Goal: Task Accomplishment & Management: Use online tool/utility

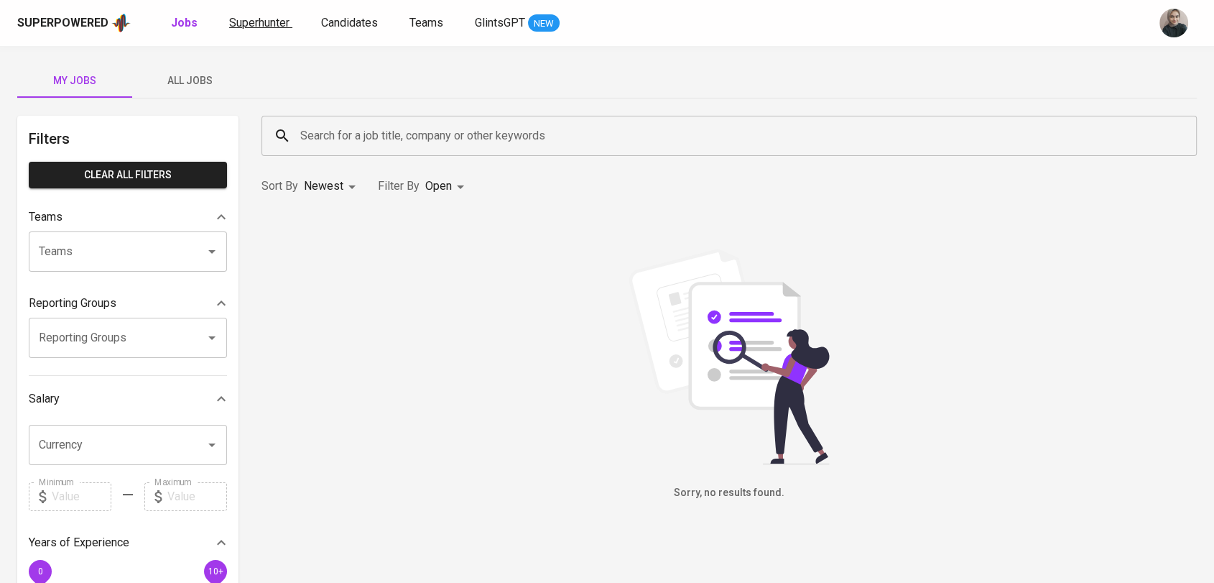
click at [271, 24] on span "Superhunter" at bounding box center [259, 23] width 60 height 14
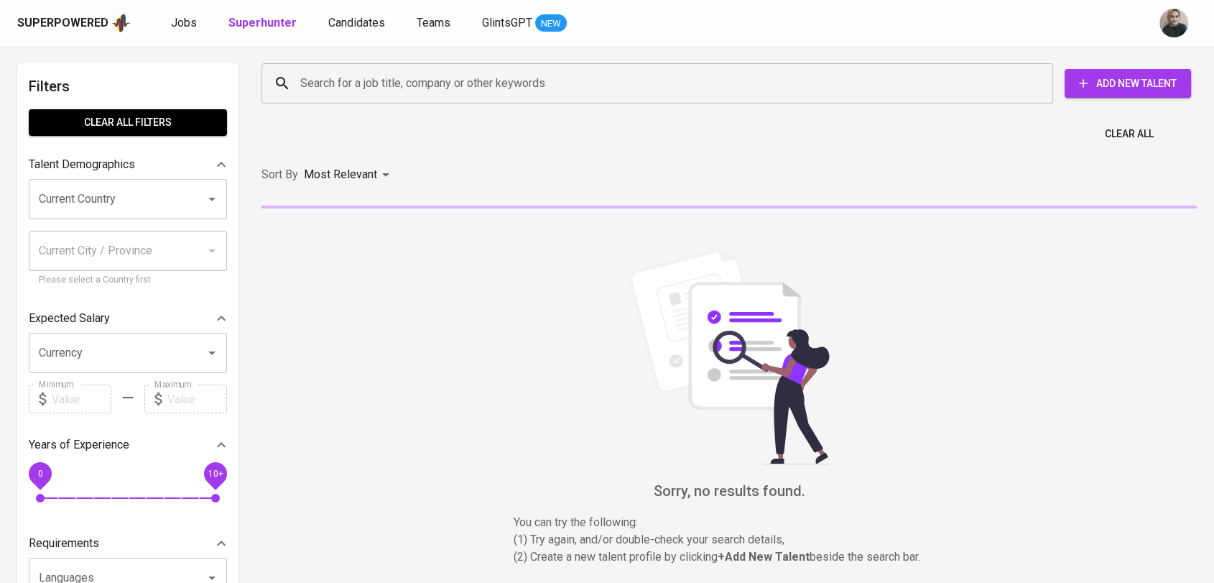
click at [397, 85] on input "Search for a job title, company or other keywords" at bounding box center [661, 83] width 728 height 27
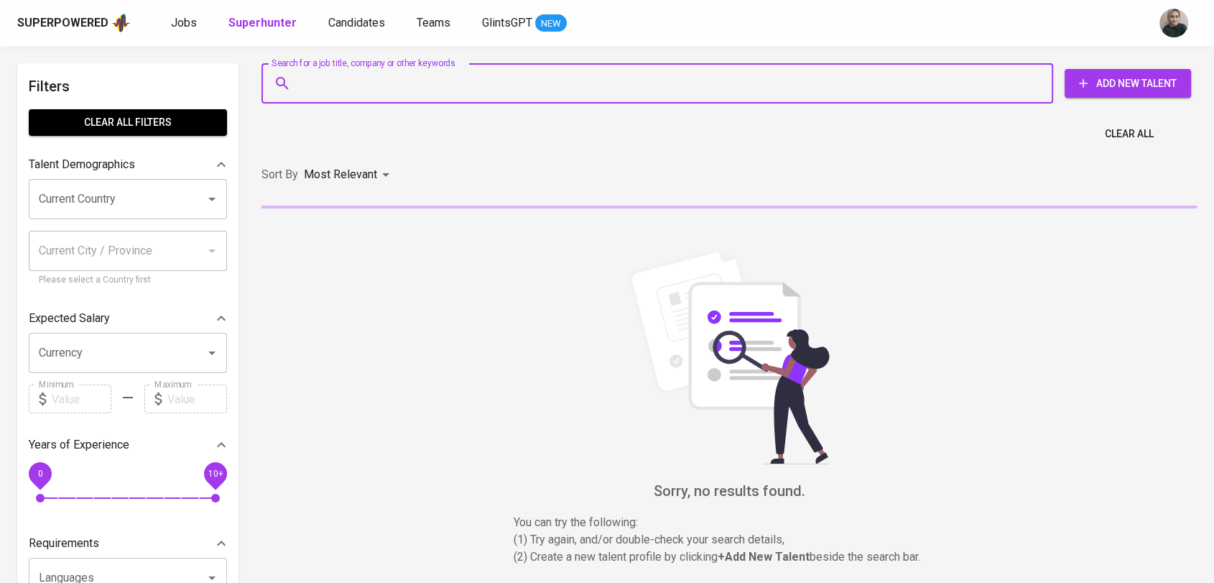
paste input "[EMAIL_ADDRESS][DOMAIN_NAME]"
type input "[EMAIL_ADDRESS][DOMAIN_NAME]"
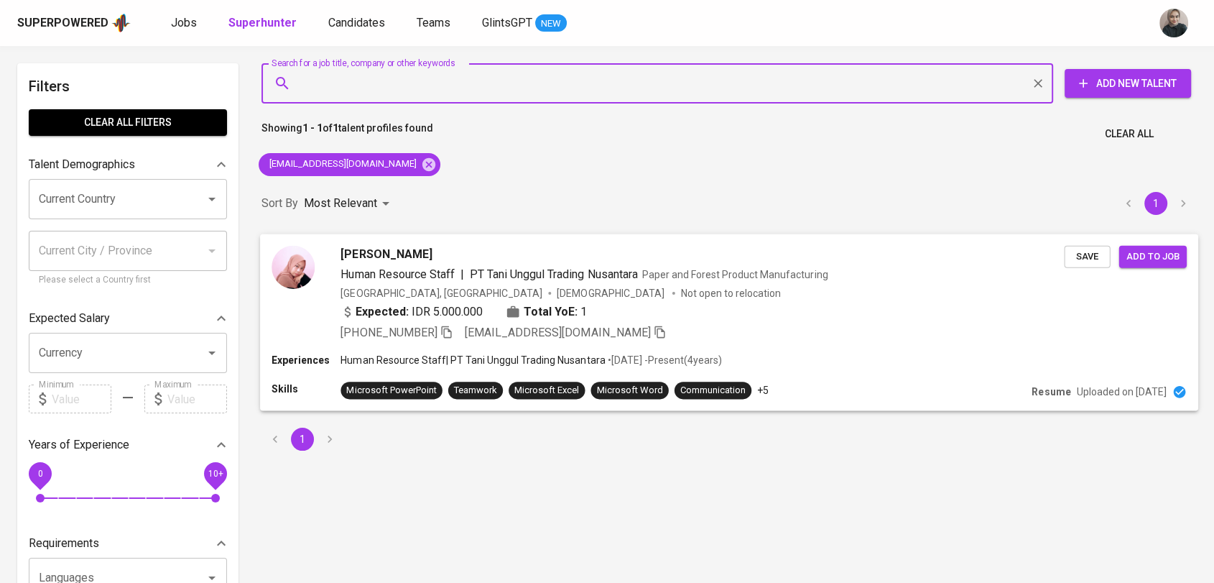
click at [374, 254] on span "[PERSON_NAME]" at bounding box center [386, 253] width 91 height 17
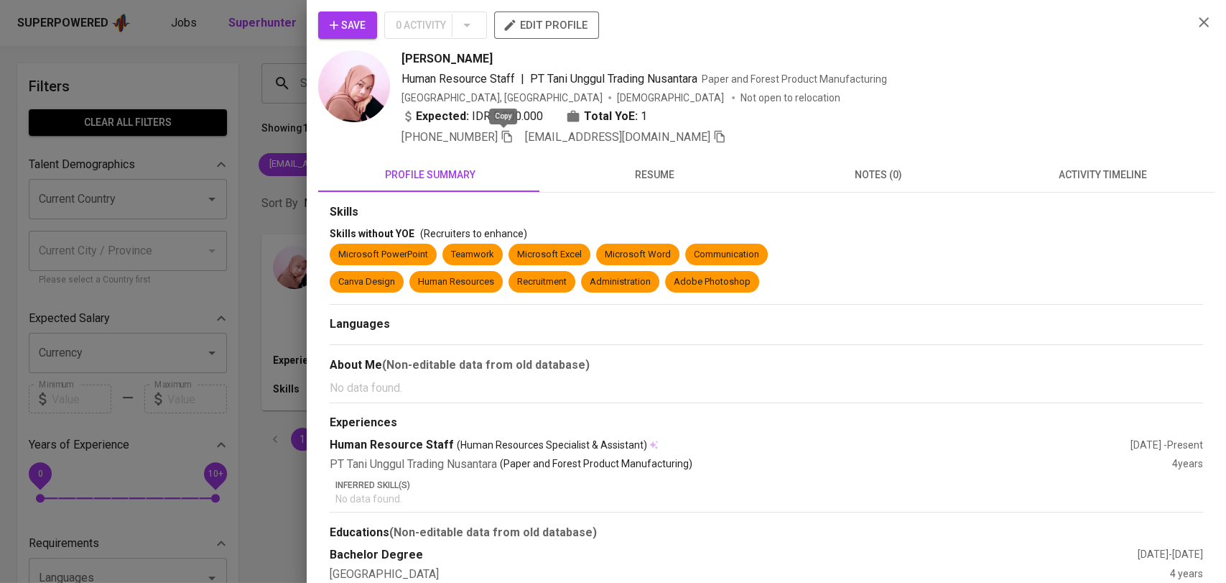
click at [501, 136] on icon "button" at bounding box center [507, 136] width 13 height 13
click at [233, 102] on div at bounding box center [613, 291] width 1226 height 583
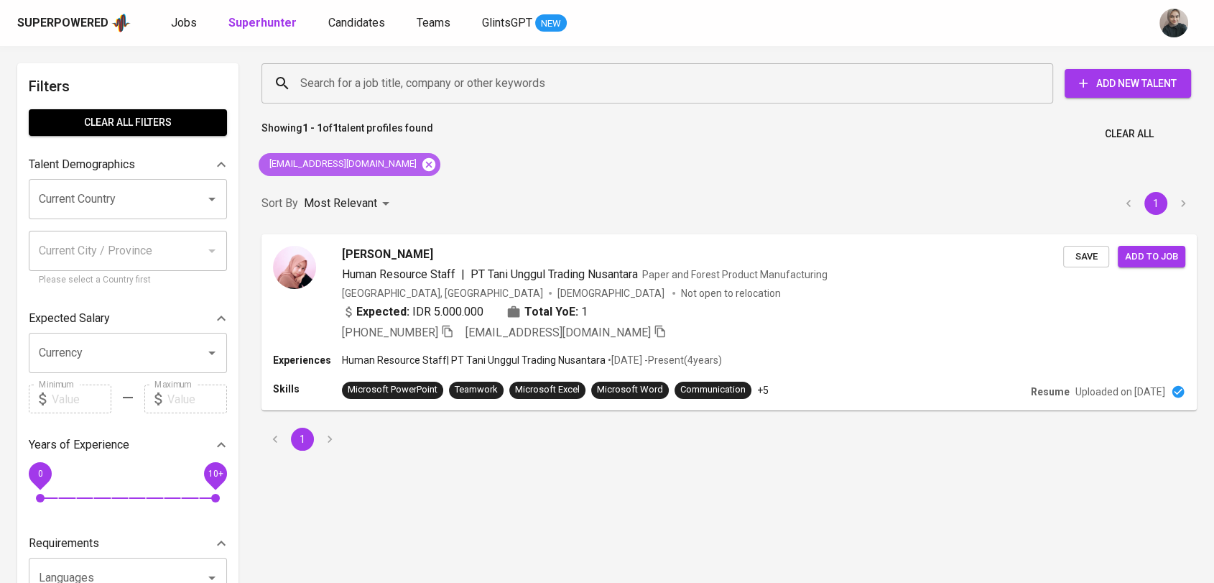
click at [422, 165] on icon at bounding box center [428, 163] width 13 height 13
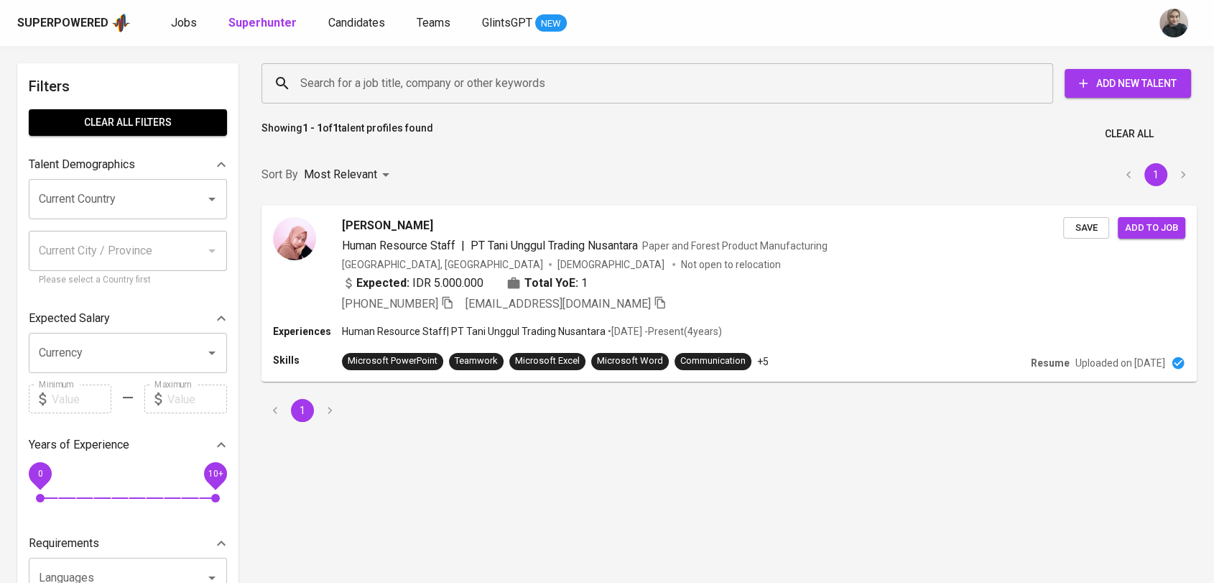
click at [340, 83] on input "Search for a job title, company or other keywords" at bounding box center [661, 83] width 728 height 27
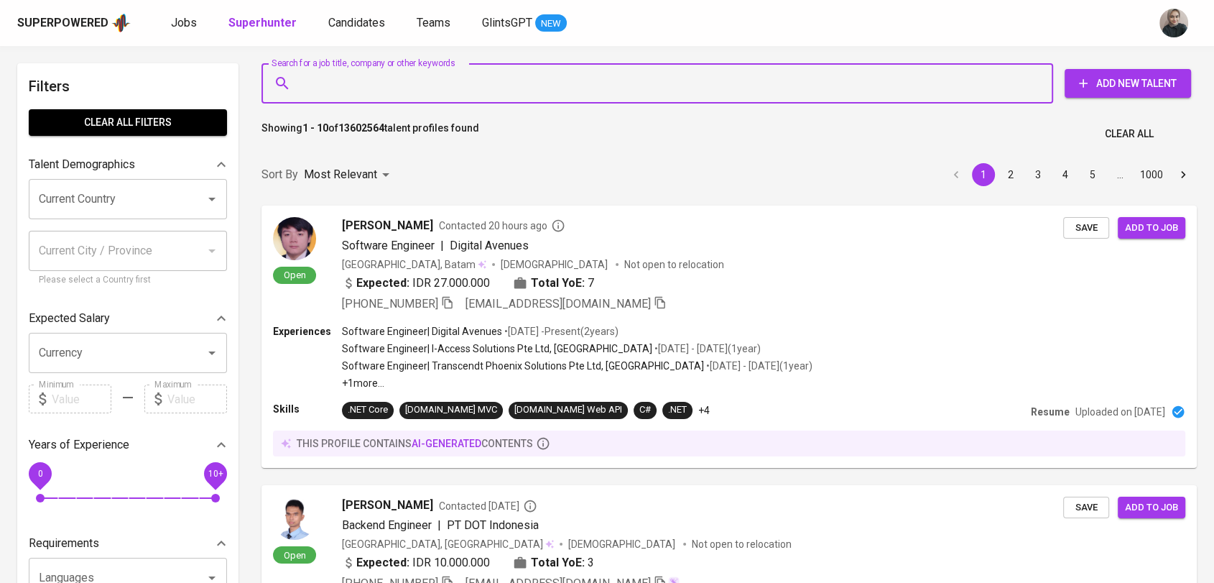
paste input "[EMAIL_ADDRESS][DOMAIN_NAME]"
type input "[EMAIL_ADDRESS][DOMAIN_NAME]"
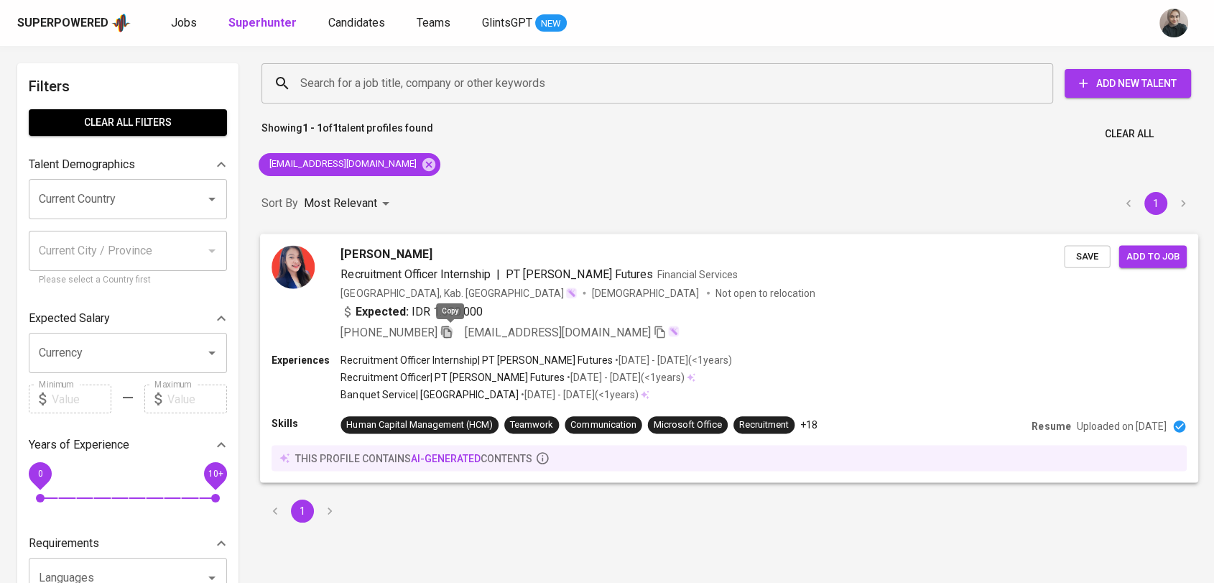
click at [453, 328] on icon "button" at bounding box center [446, 331] width 13 height 13
click at [422, 167] on icon at bounding box center [428, 163] width 13 height 13
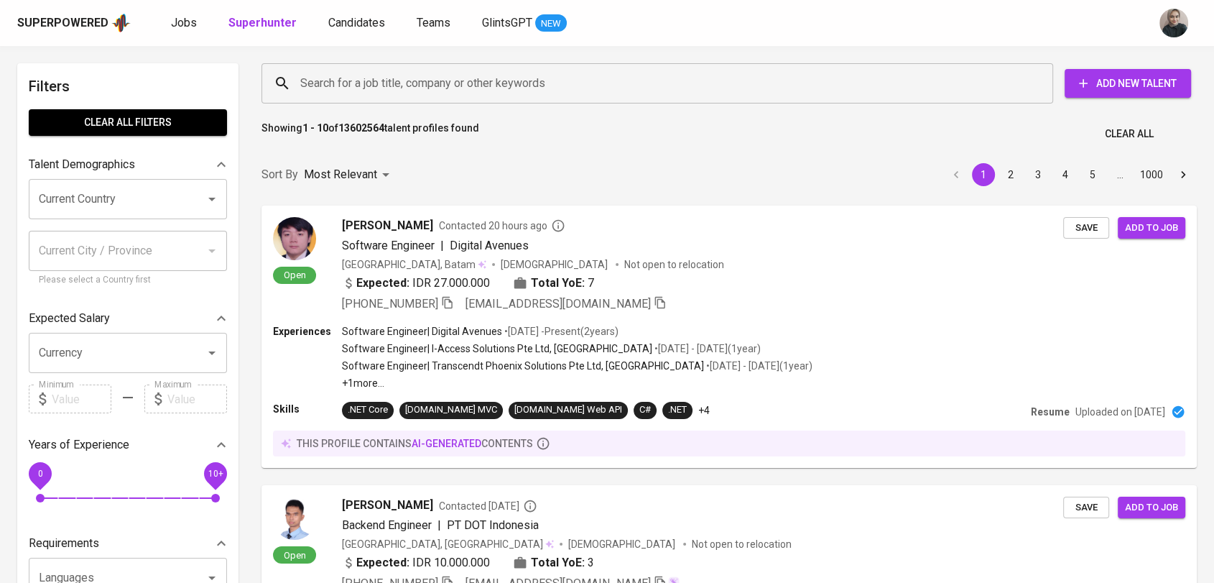
click at [383, 96] on input "Search for a job title, company or other keywords" at bounding box center [661, 83] width 728 height 27
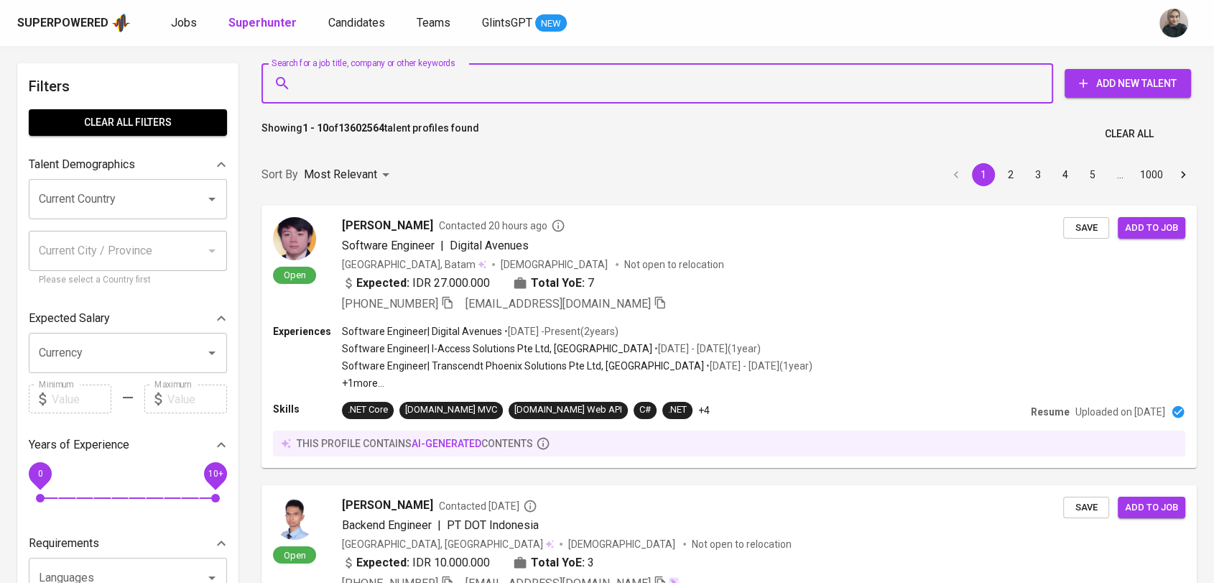
paste input "[EMAIL_ADDRESS][DOMAIN_NAME]"
type input "[EMAIL_ADDRESS][DOMAIN_NAME]"
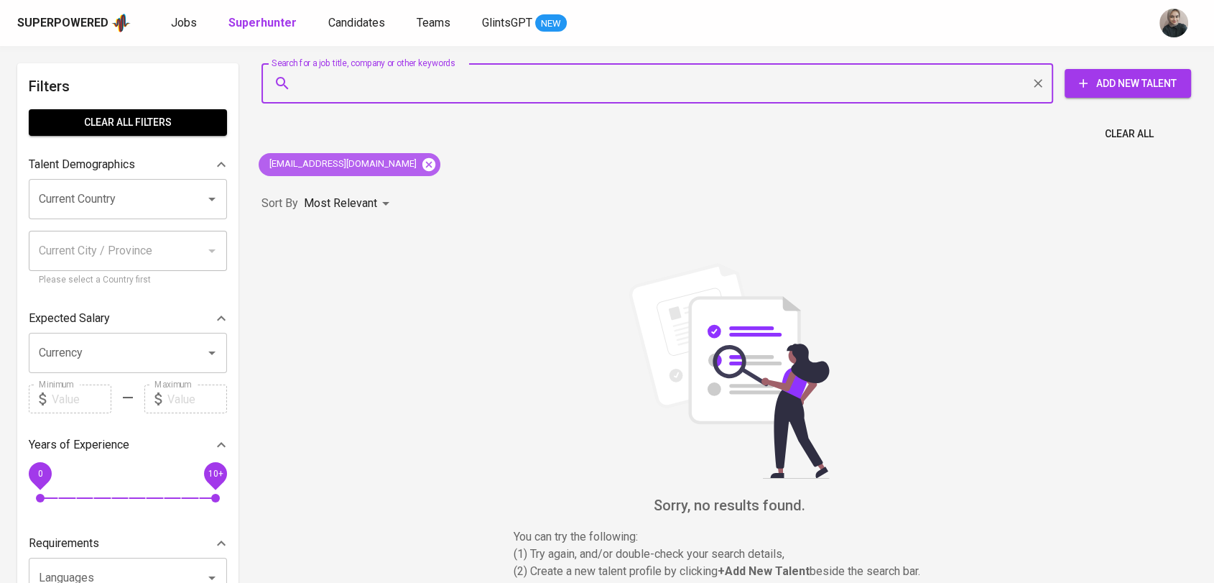
click at [422, 167] on icon at bounding box center [428, 163] width 13 height 13
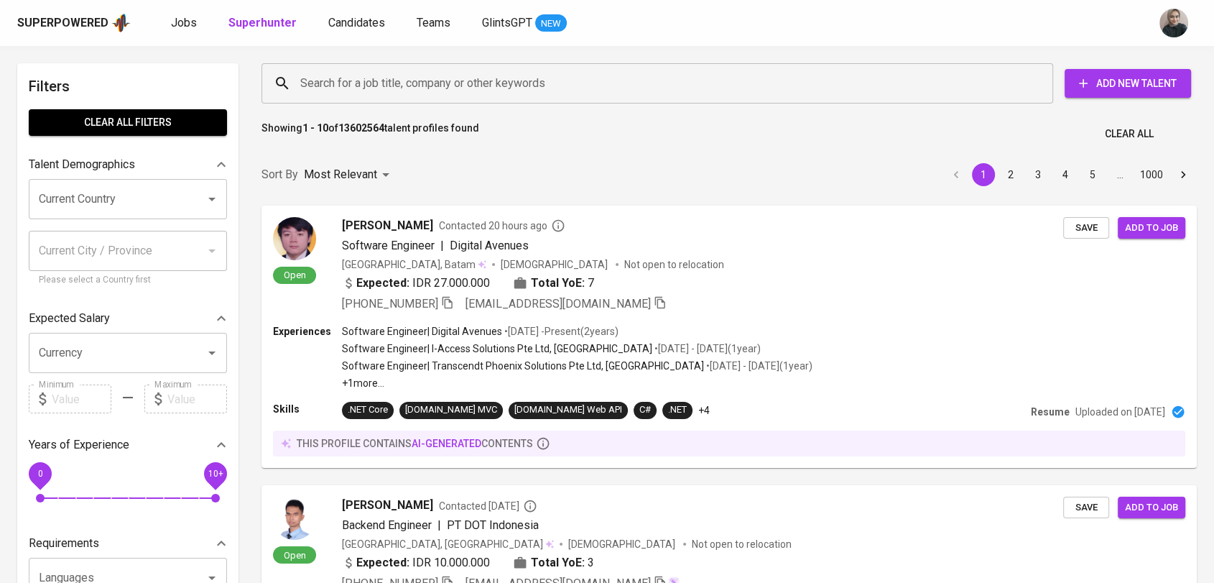
click at [349, 91] on input "Search for a job title, company or other keywords" at bounding box center [661, 83] width 728 height 27
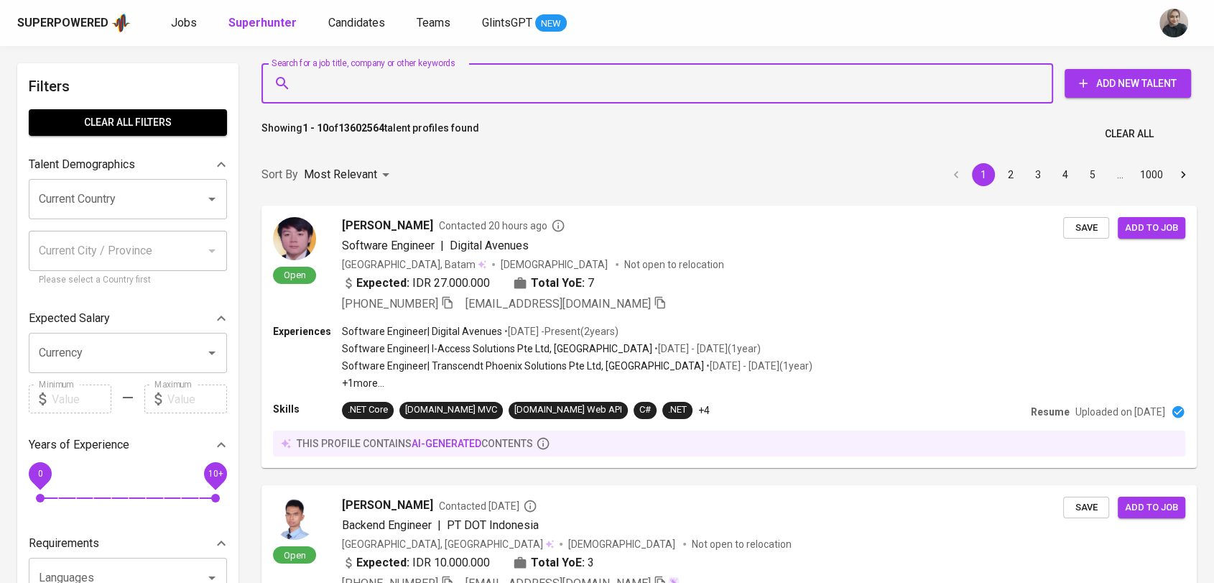
paste input "[PERSON_NAME] [PERSON_NAME]"
type input "[PERSON_NAME] [PERSON_NAME]"
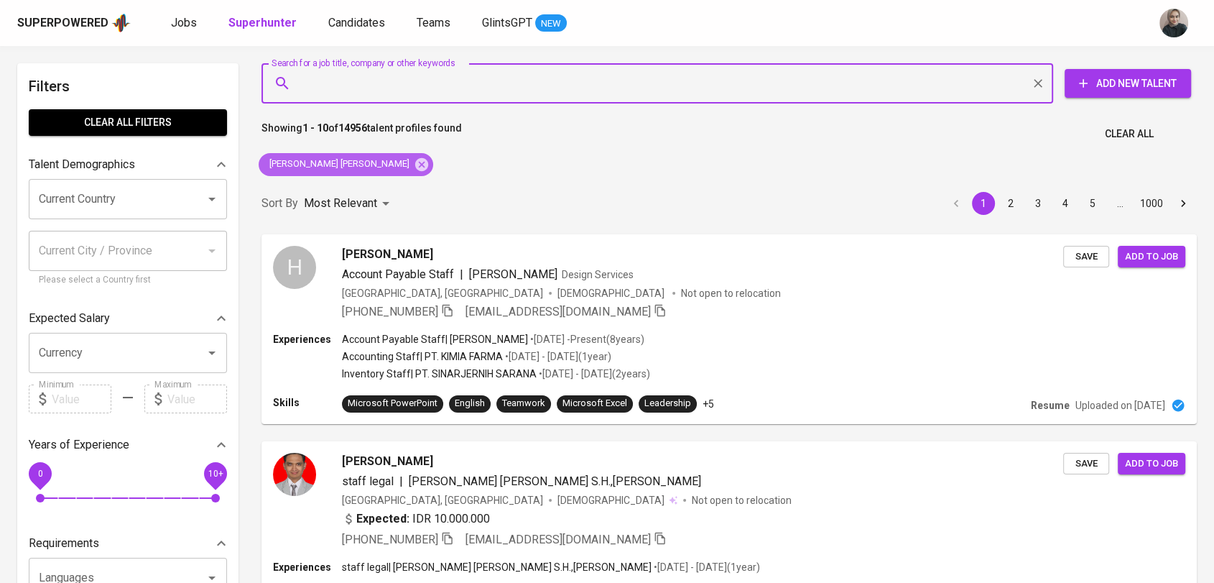
click at [395, 155] on div "[PERSON_NAME] [PERSON_NAME]" at bounding box center [346, 164] width 175 height 23
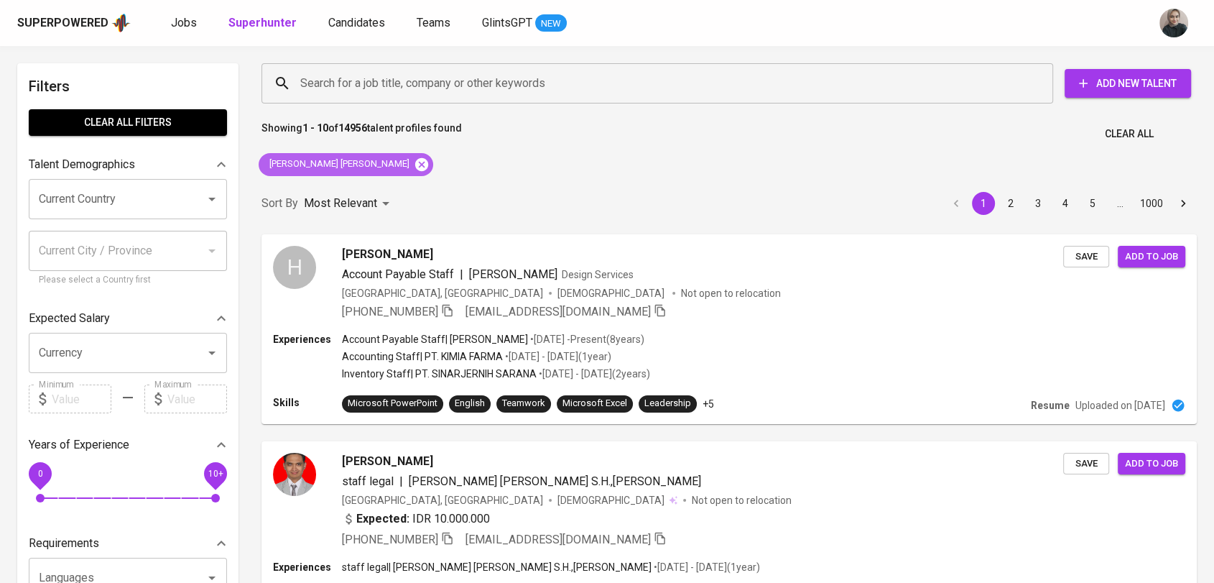
click at [414, 162] on icon at bounding box center [422, 165] width 16 height 16
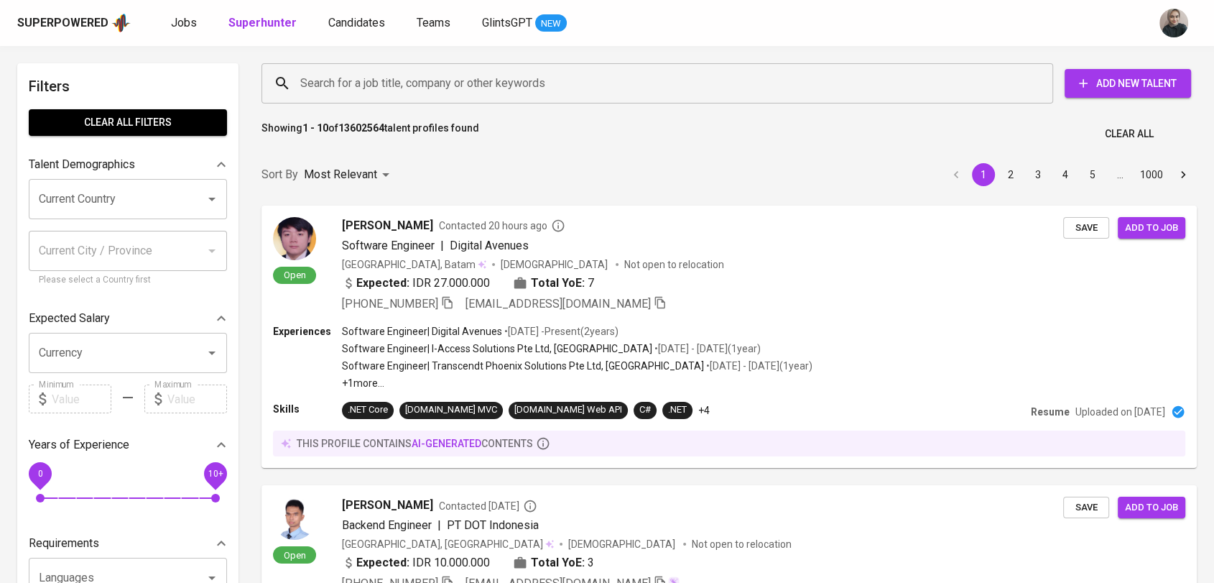
click at [348, 75] on input "Search for a job title, company or other keywords" at bounding box center [661, 83] width 728 height 27
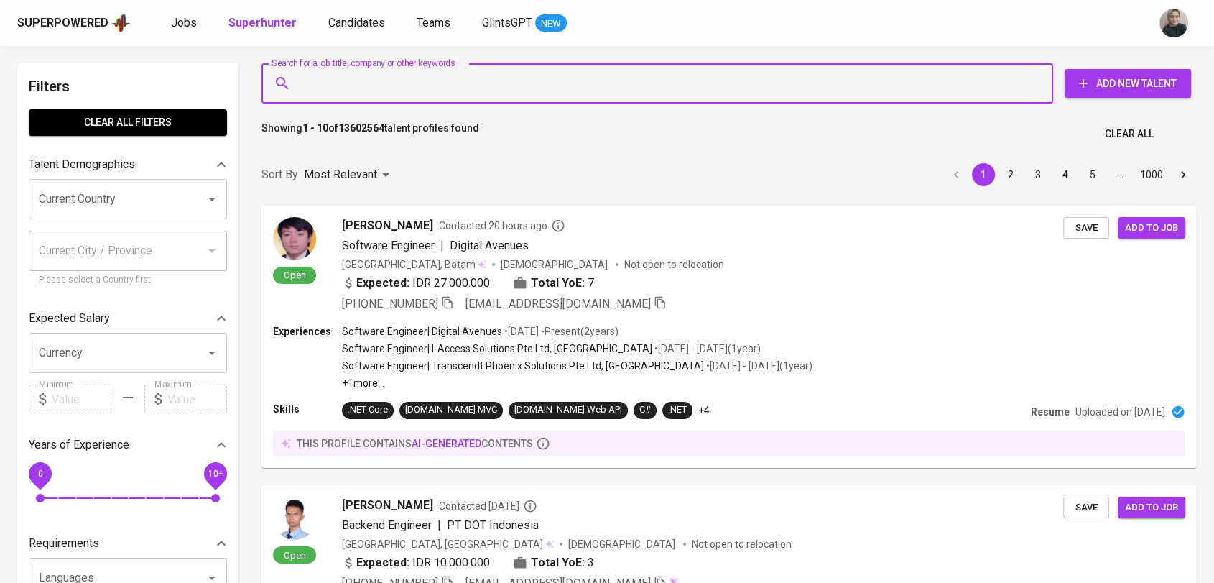
paste input "Elfi Maryanis"
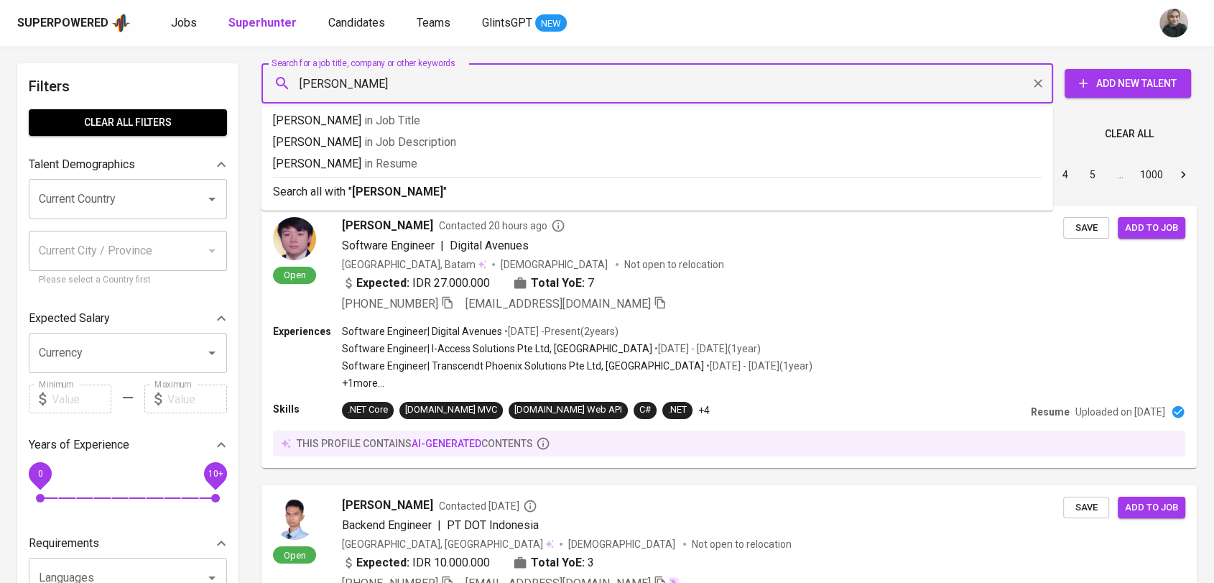
type input "Elfi Maryanis"
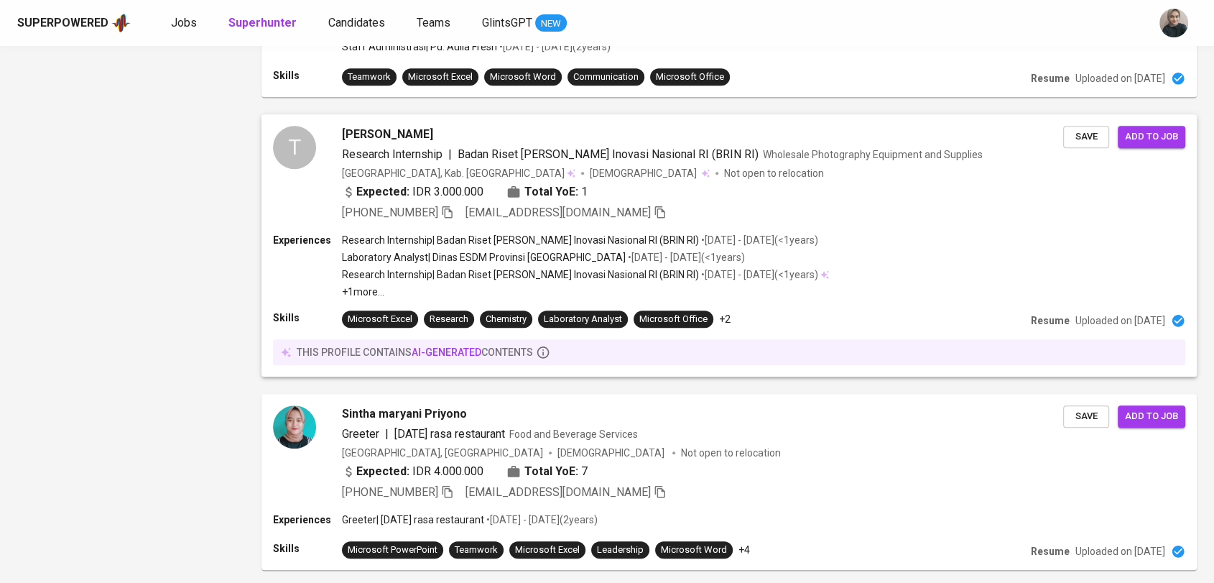
scroll to position [1352, 0]
